Goal: Obtain resource: Obtain resource

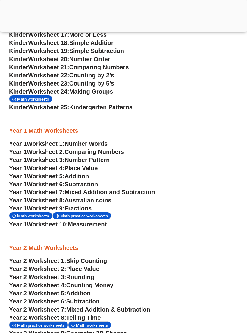
scroll to position [435, 0]
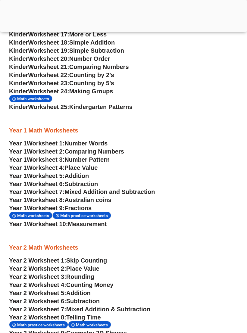
click at [101, 203] on span "Australian coins" at bounding box center [87, 200] width 47 height 7
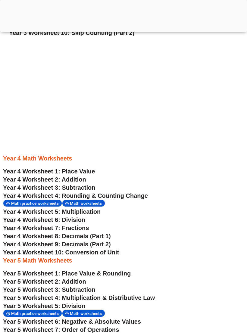
scroll to position [435, 0]
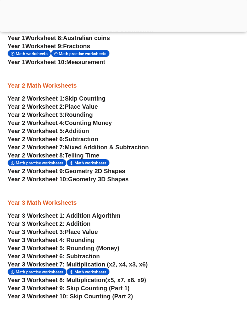
scroll to position [597, 2]
click at [108, 121] on span "Counting Money" at bounding box center [88, 122] width 47 height 7
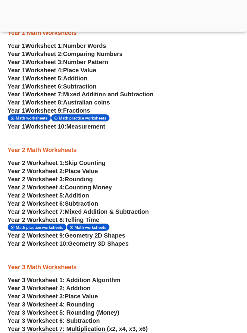
scroll to position [531, 2]
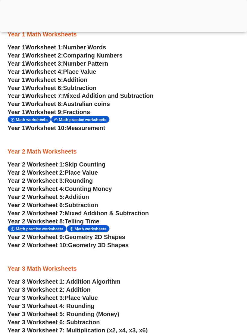
click at [104, 190] on span "Counting Money" at bounding box center [88, 188] width 47 height 7
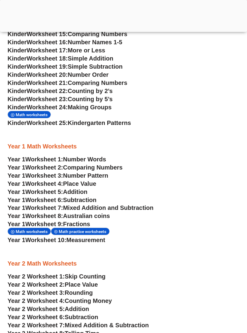
scroll to position [419, 2]
click at [105, 178] on span "Number Pattern" at bounding box center [85, 175] width 45 height 7
click at [107, 215] on span "Australian coins" at bounding box center [86, 215] width 47 height 7
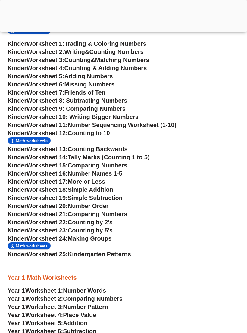
scroll to position [287, 2]
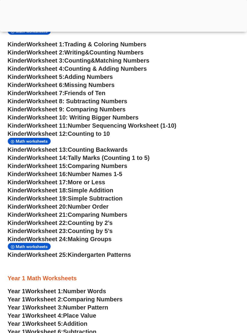
click at [94, 223] on span "Counting by 2’s" at bounding box center [90, 223] width 45 height 7
click at [109, 228] on span "Counting by 5’s" at bounding box center [90, 231] width 45 height 7
click at [91, 228] on span "Counting by 5’s" at bounding box center [90, 231] width 45 height 7
click at [86, 228] on span "Counting by 5’s" at bounding box center [90, 231] width 45 height 7
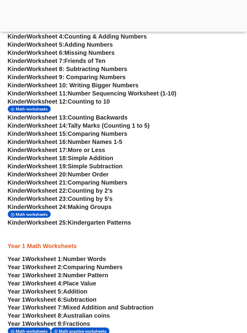
scroll to position [319, 2]
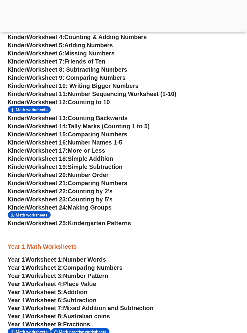
click at [107, 189] on span "Counting by 2’s" at bounding box center [90, 191] width 45 height 7
click at [94, 196] on span "Counting by 5’s" at bounding box center [90, 199] width 45 height 7
click at [37, 217] on span "Math worksheets" at bounding box center [33, 215] width 34 height 5
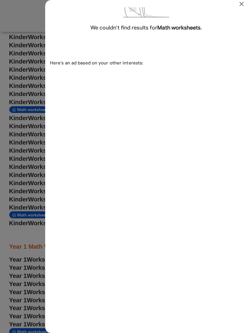
scroll to position [24, 0]
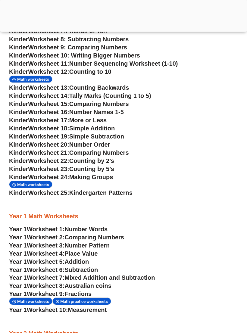
scroll to position [349, 0]
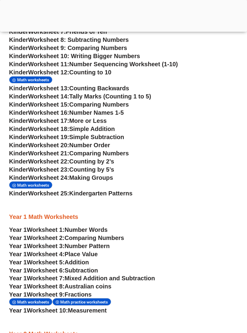
click at [103, 162] on span "Counting by 2’s" at bounding box center [91, 161] width 45 height 7
click at [100, 163] on span "Counting by 2’s" at bounding box center [91, 161] width 45 height 7
click at [38, 187] on span "Math worksheets" at bounding box center [34, 185] width 34 height 5
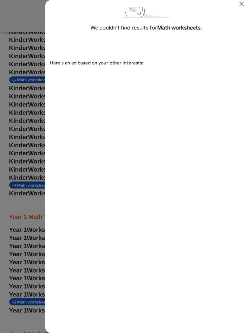
scroll to position [24, 0]
